Goal: Book appointment/travel/reservation

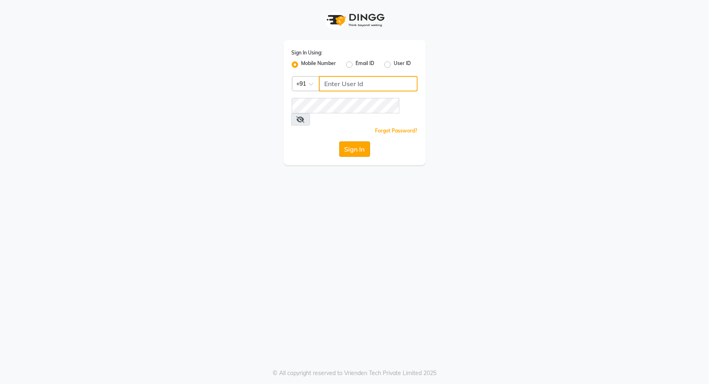
type input "9049992750"
click at [358, 143] on button "Sign In" at bounding box center [354, 148] width 31 height 15
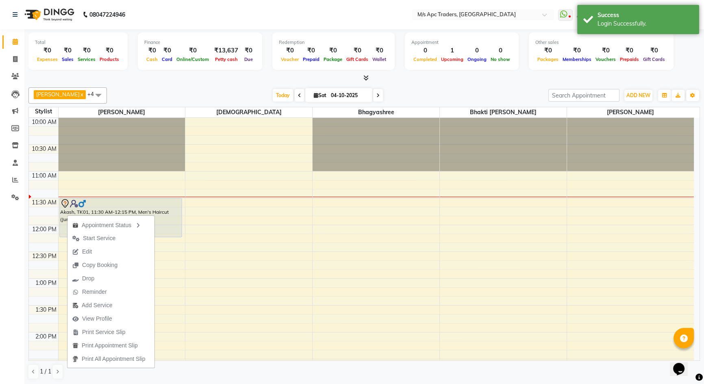
click at [188, 73] on div "Total ₹0 Expenses ₹0 Sales ₹0 Services ₹0 Products Finance ₹0 Cash ₹0 Card ₹0 O…" at bounding box center [363, 55] width 671 height 53
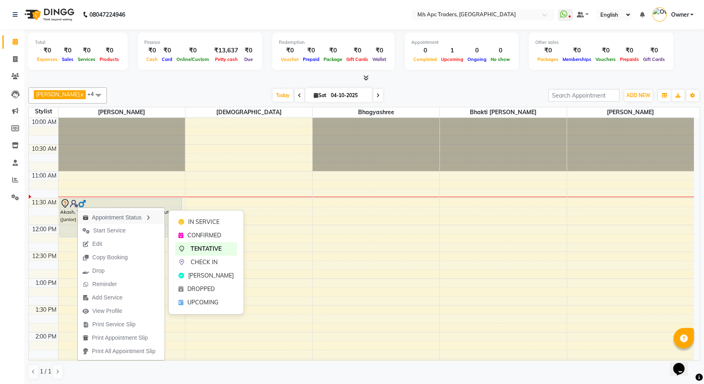
click at [128, 218] on div "Appointment Status" at bounding box center [121, 217] width 87 height 14
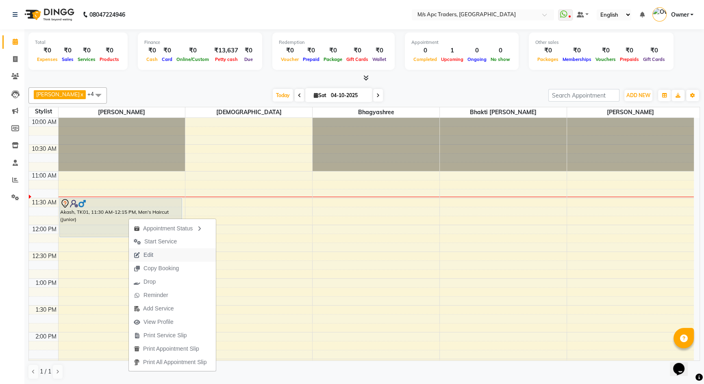
click at [149, 255] on span "Edit" at bounding box center [148, 255] width 10 height 9
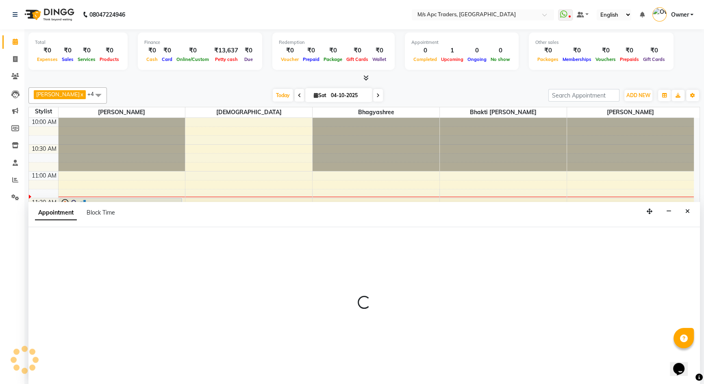
scroll to position [0, 0]
select select "tentative"
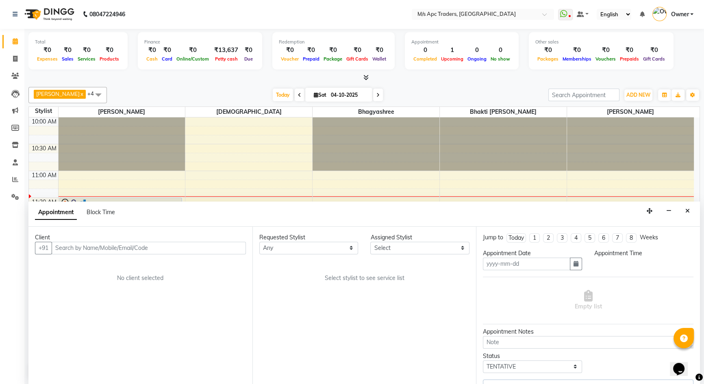
type input "04-10-2025"
select select "62928"
select select "690"
select select "3237"
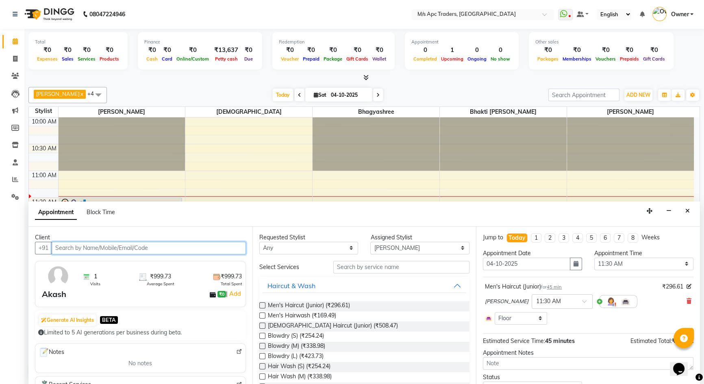
scroll to position [54, 0]
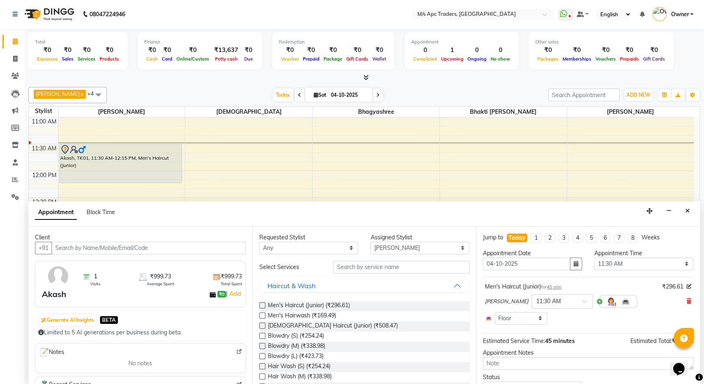
click at [60, 281] on img at bounding box center [58, 276] width 24 height 24
click at [54, 296] on div "Akash" at bounding box center [54, 294] width 24 height 12
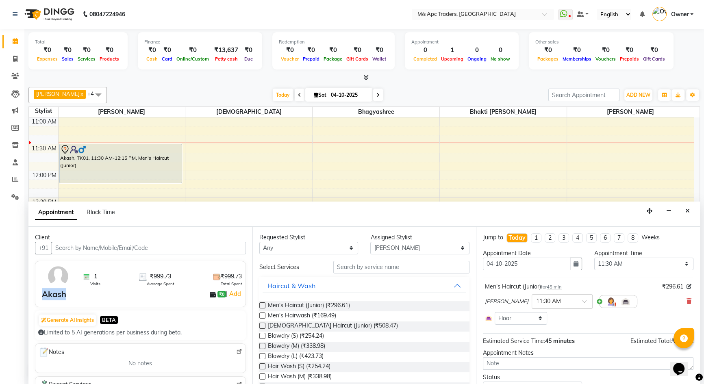
click at [54, 296] on div "Akash" at bounding box center [54, 294] width 24 height 12
click at [60, 267] on img at bounding box center [58, 276] width 24 height 24
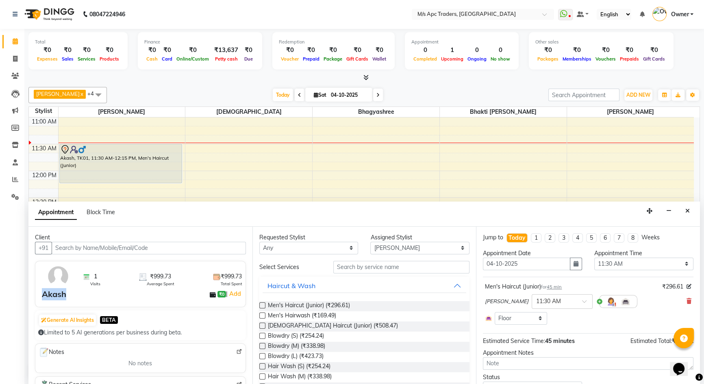
click at [60, 267] on img at bounding box center [58, 276] width 24 height 24
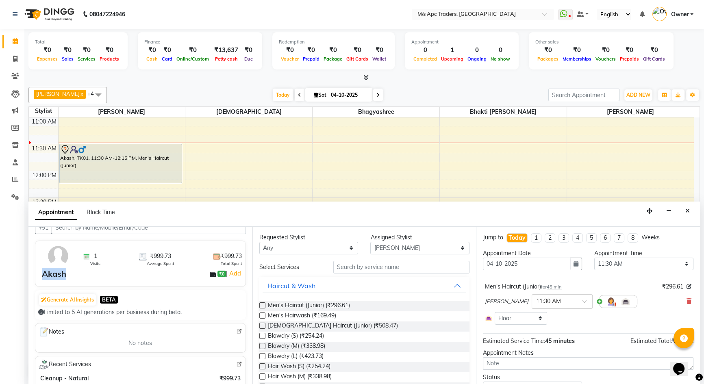
scroll to position [37, 0]
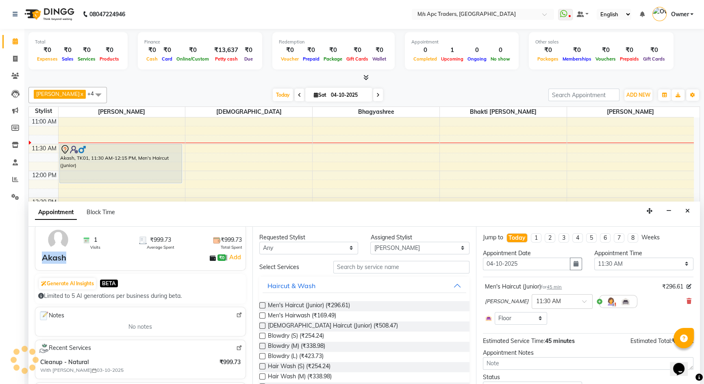
click at [69, 256] on div "Akash ₹0 | Add" at bounding box center [142, 257] width 200 height 12
click at [47, 256] on div "Akash" at bounding box center [54, 257] width 24 height 12
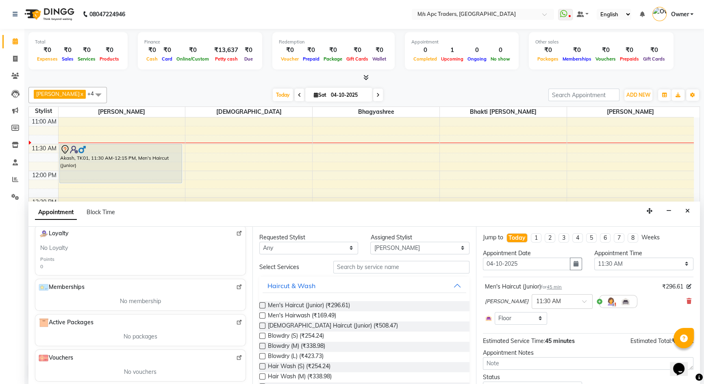
scroll to position [197, 0]
click at [687, 212] on icon "Close" at bounding box center [687, 211] width 4 height 6
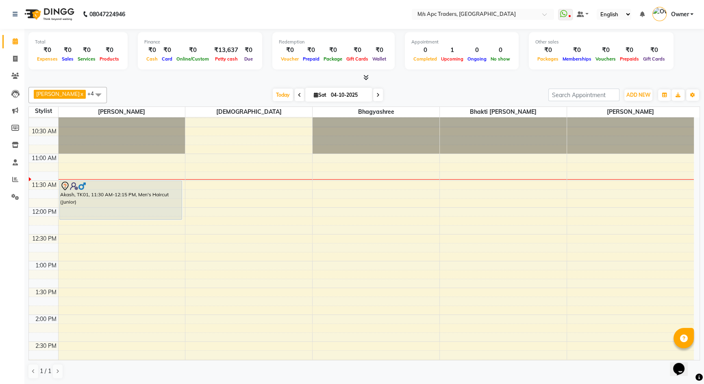
scroll to position [17, 0]
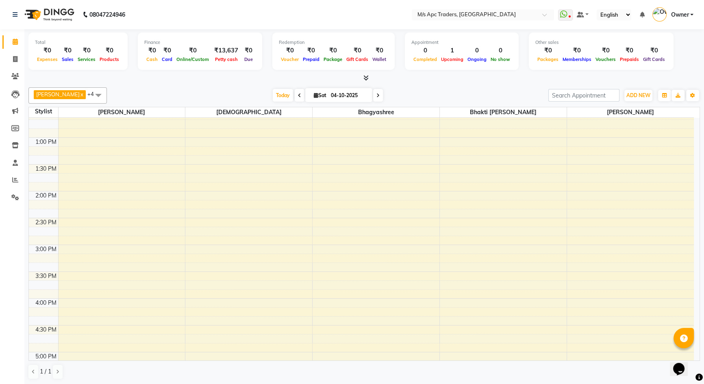
scroll to position [147, 0]
click at [211, 294] on div "10:00 AM 10:30 AM 11:00 AM 11:30 AM 12:00 PM 12:30 PM 1:00 PM 1:30 PM 2:00 PM 2…" at bounding box center [361, 318] width 665 height 697
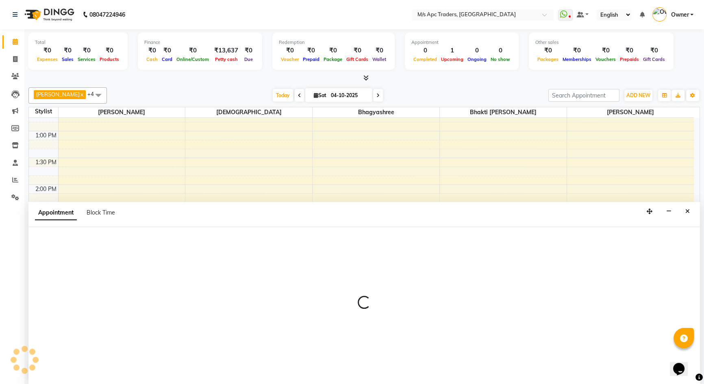
scroll to position [0, 0]
select select "52430"
select select "960"
select select "tentative"
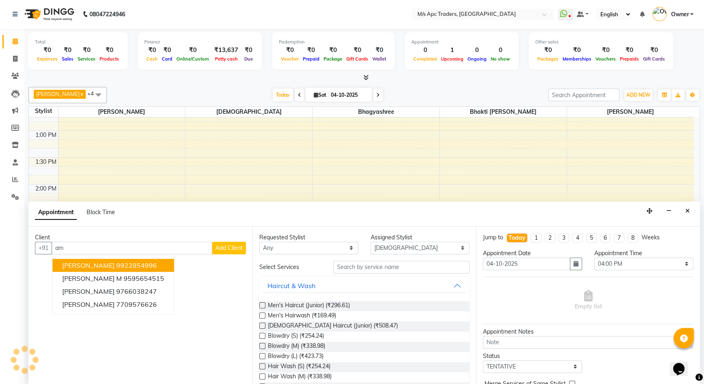
type input "a"
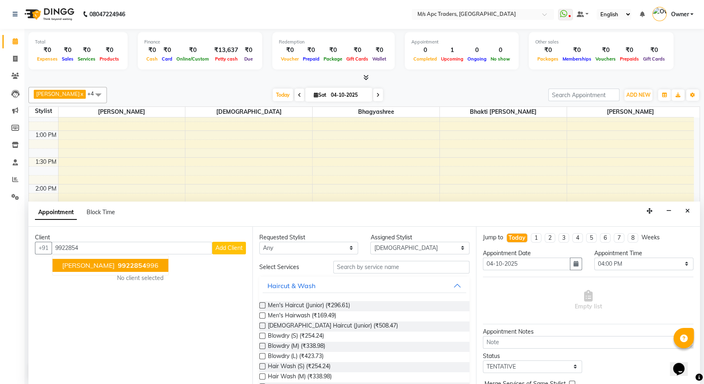
click at [123, 261] on span "9922854" at bounding box center [132, 265] width 28 height 8
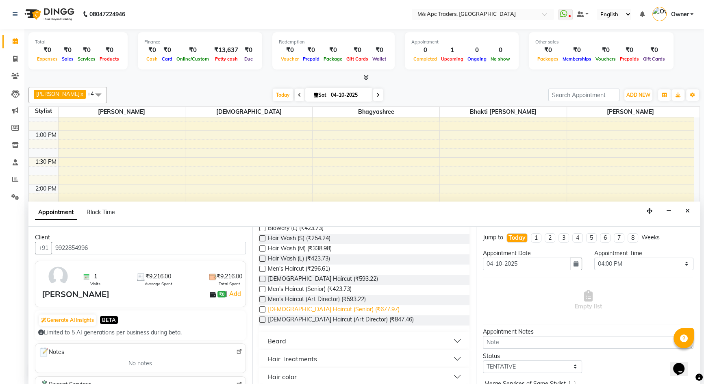
scroll to position [0, 0]
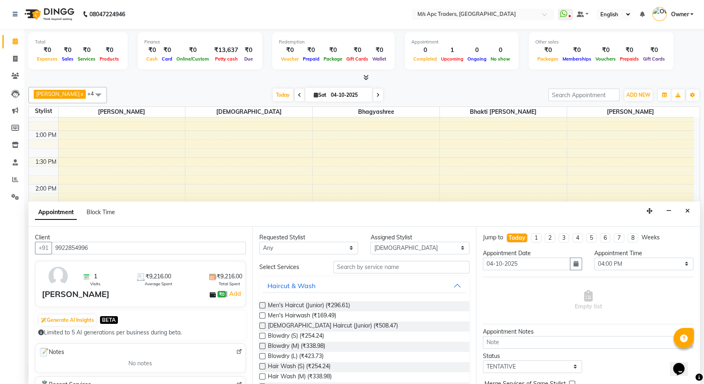
type input "9922854996"
click at [374, 270] on input "text" at bounding box center [401, 267] width 136 height 13
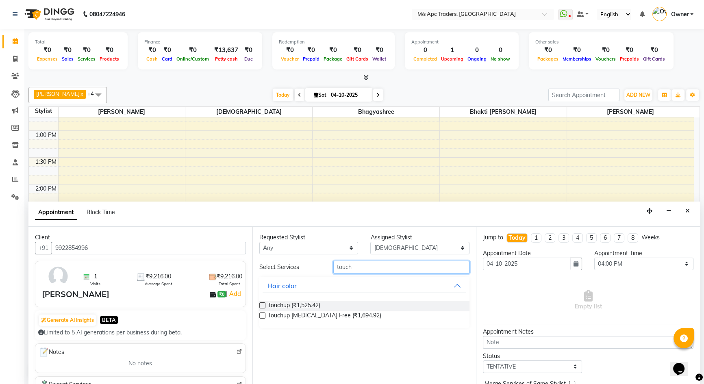
type input "touch"
click at [262, 305] on label at bounding box center [262, 305] width 6 height 6
click at [262, 305] on input "checkbox" at bounding box center [261, 305] width 5 height 5
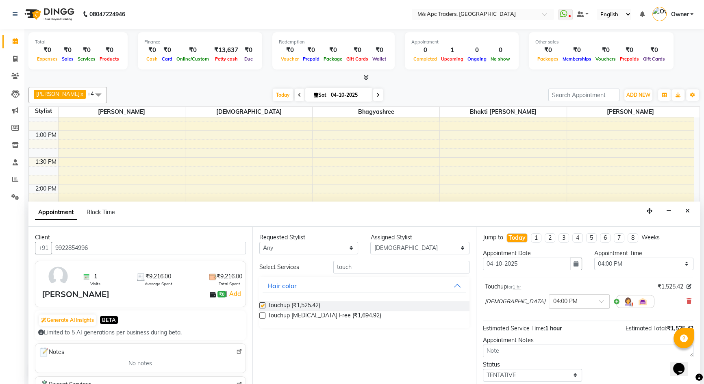
checkbox input "false"
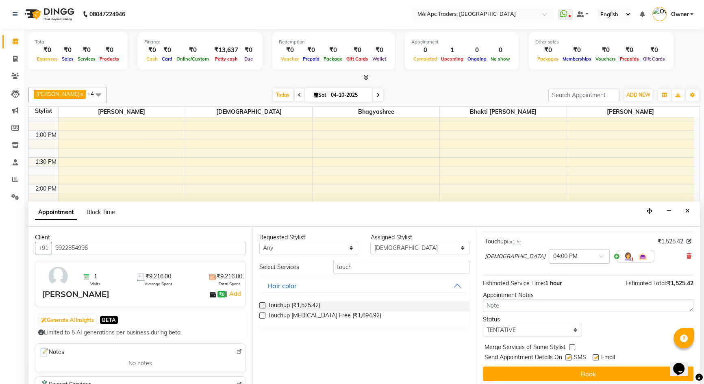
scroll to position [48, 0]
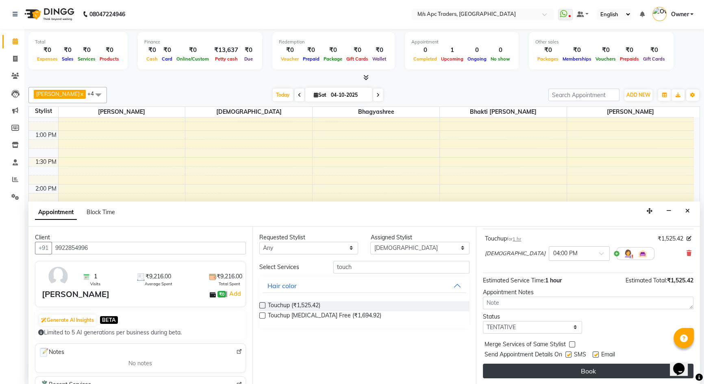
click at [530, 364] on button "Book" at bounding box center [588, 371] width 210 height 15
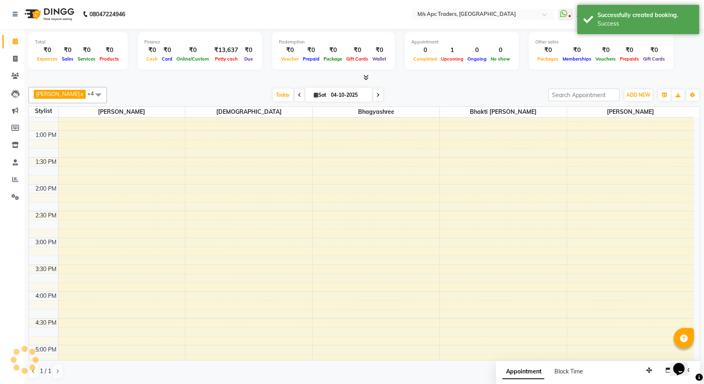
scroll to position [0, 0]
